Goal: Register for event/course

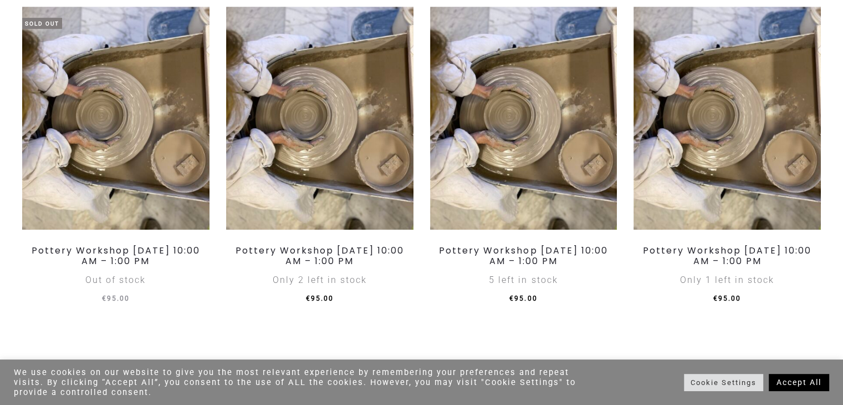
click at [503, 327] on ul "Sold Out Read more Add to wishlist Pottery Workshop Saturday, September 20th, 1…" at bounding box center [421, 169] width 815 height 325
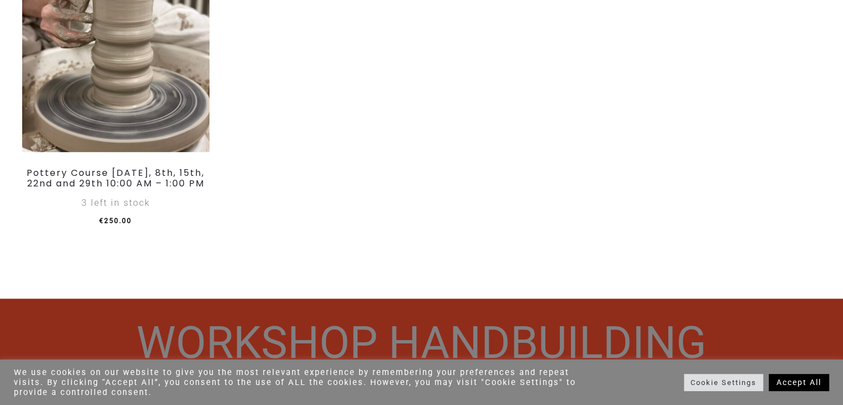
scroll to position [1497, 0]
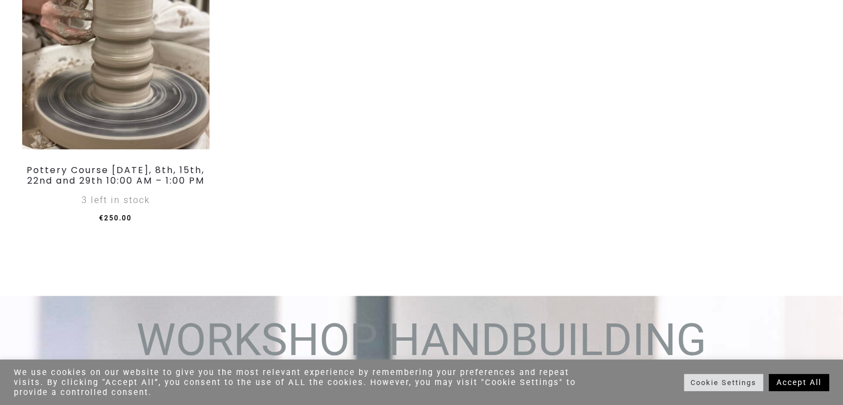
click at [803, 375] on link "Accept All" at bounding box center [799, 382] width 60 height 17
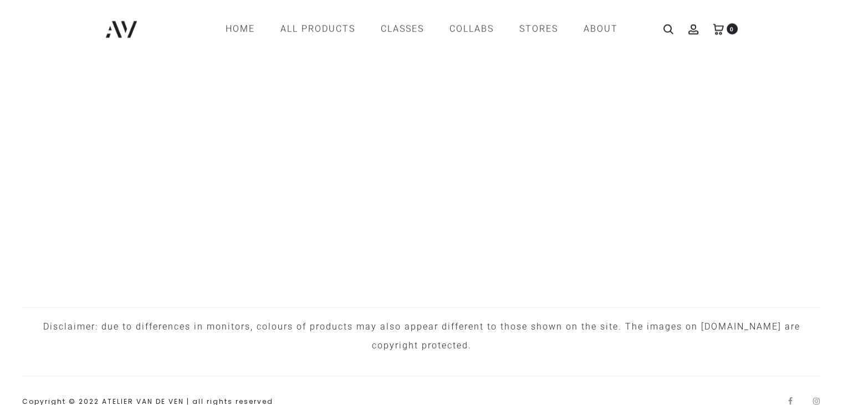
scroll to position [3615, 0]
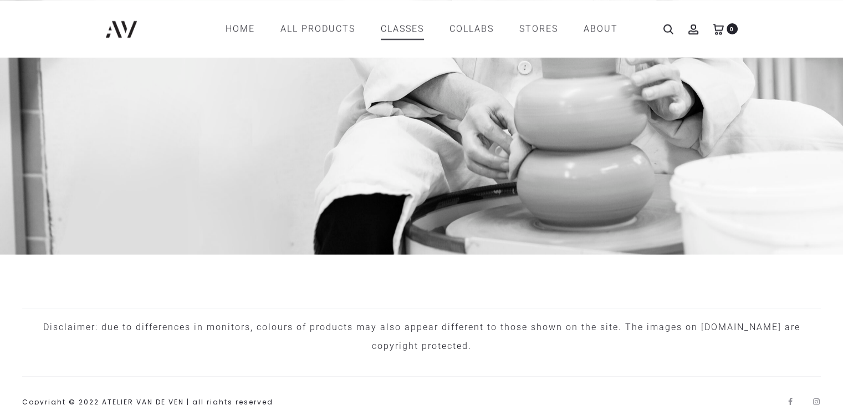
click at [406, 27] on link "CLASSES" at bounding box center [402, 28] width 43 height 19
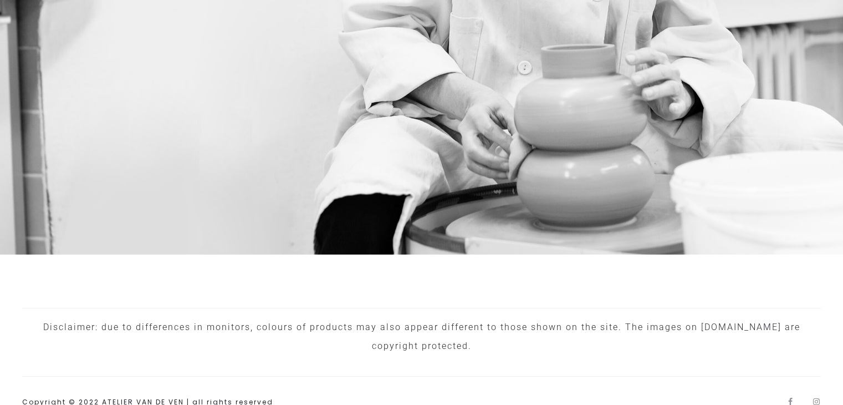
scroll to position [3686, 0]
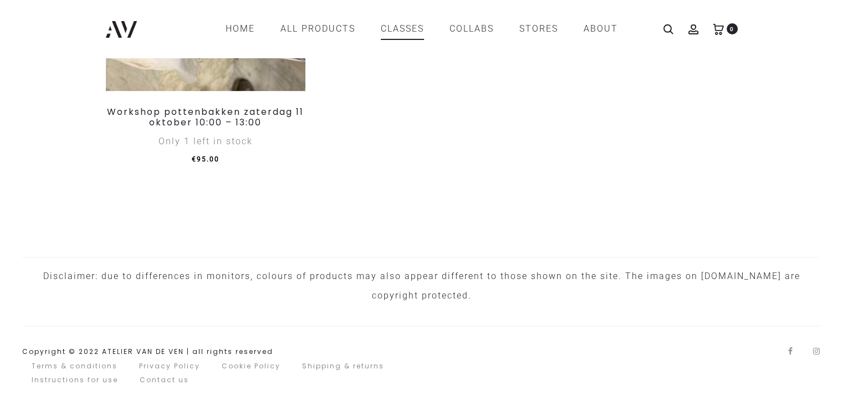
scroll to position [1439, 0]
click at [98, 359] on div "Copyright © 2022 ATELIER VAN DE VEN | all rights reserved" at bounding box center [147, 351] width 251 height 14
click at [187, 359] on div "Copyright © 2022 ATELIER VAN DE VEN | all rights reserved" at bounding box center [147, 351] width 251 height 14
click at [183, 359] on div "Copyright © 2022 ATELIER VAN DE VEN | all rights reserved" at bounding box center [147, 351] width 251 height 14
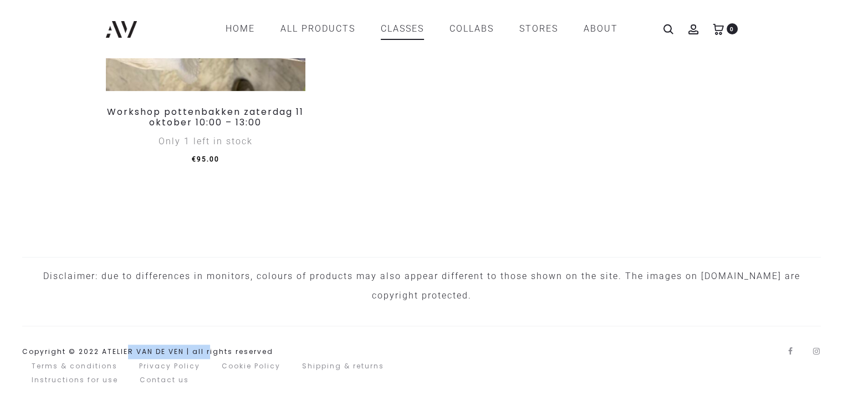
copy div "ATELIER VAN DE VEN"
click at [254, 285] on div "Disclaimer: due to differences in monitors, colours of products may also appear…" at bounding box center [421, 291] width 843 height 68
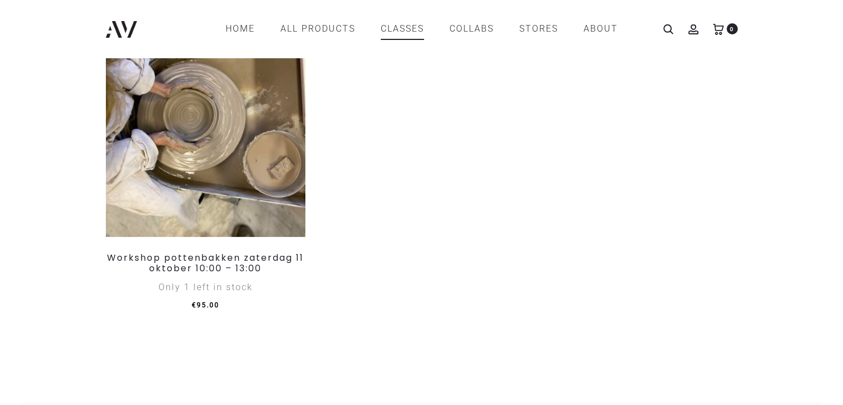
scroll to position [1277, 0]
